Goal: Find specific page/section: Find specific page/section

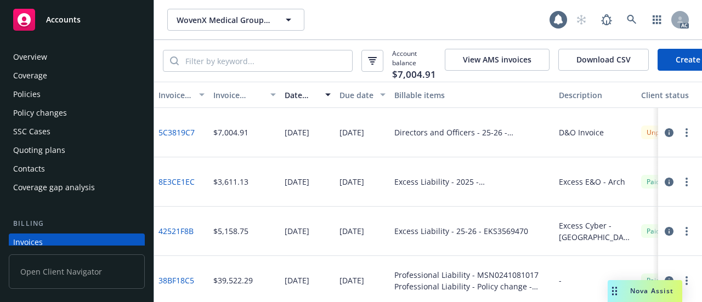
scroll to position [73, 0]
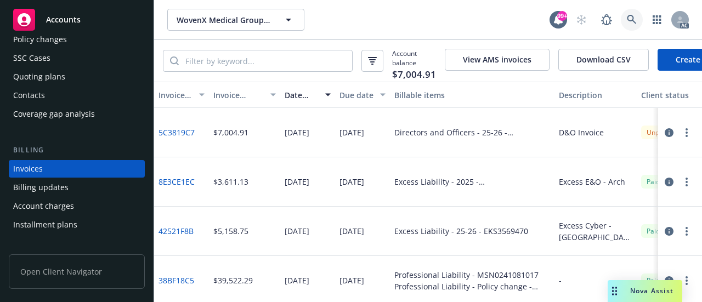
click at [628, 20] on icon at bounding box center [632, 20] width 10 height 10
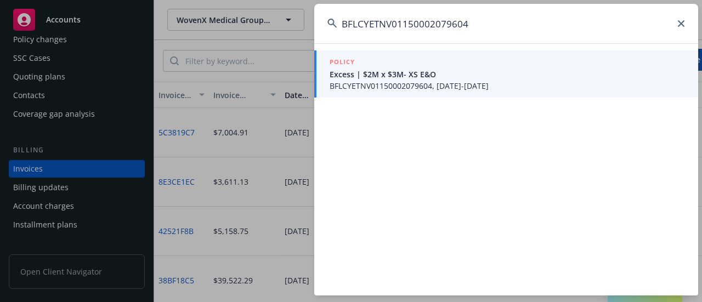
type input "BFLCYETNV01150002079604"
click at [385, 78] on span "Excess | $2M x $3M- XS E&O" at bounding box center [506, 75] width 355 height 12
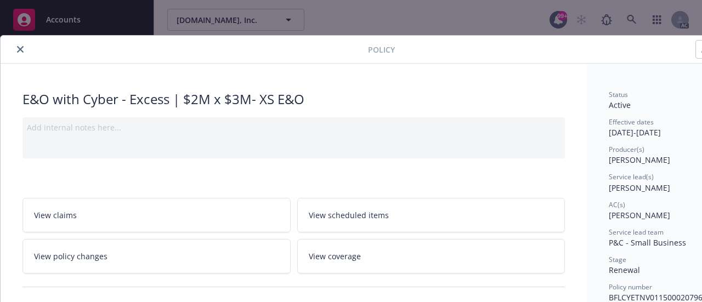
click at [19, 50] on icon "close" at bounding box center [20, 49] width 7 height 7
